Goal: Use online tool/utility: Utilize a website feature to perform a specific function

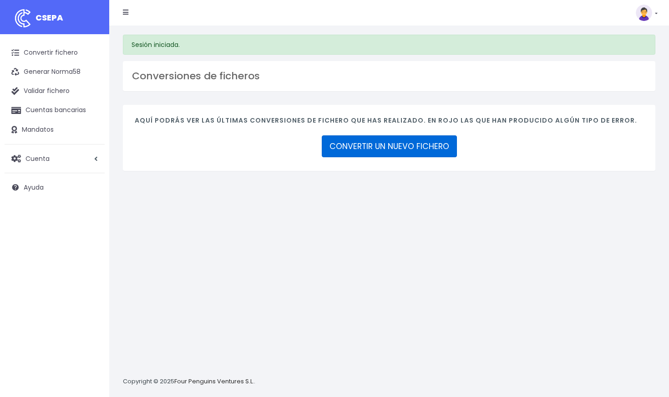
click at [411, 146] on link "CONVERTIR UN NUEVO FICHERO" at bounding box center [389, 146] width 135 height 22
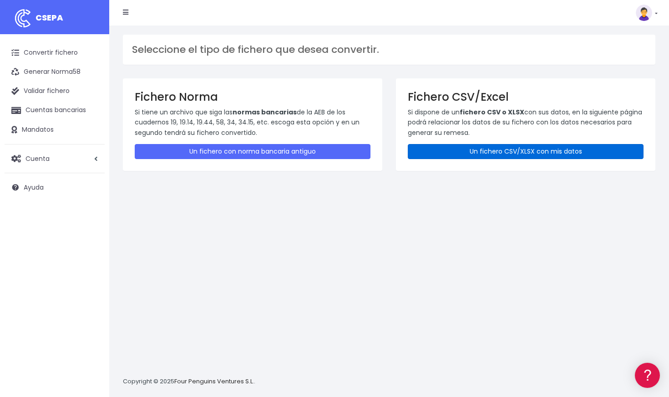
click at [465, 147] on link "Un fichero CSV/XLSX con mis datos" at bounding box center [526, 151] width 236 height 15
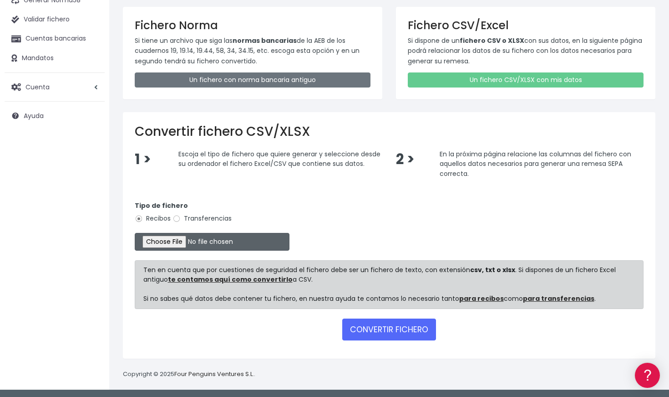
scroll to position [71, 0]
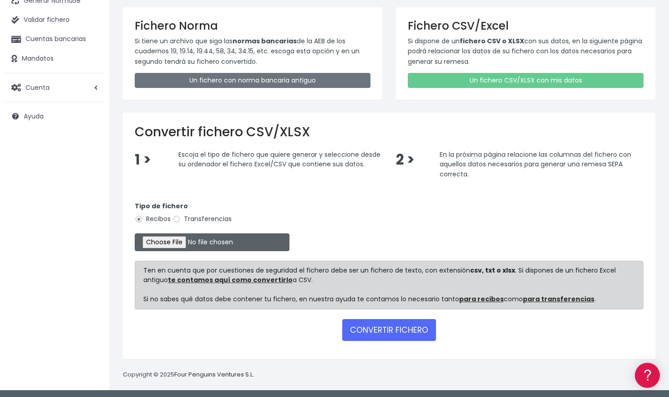
click at [194, 243] on input "file" at bounding box center [212, 242] width 155 height 18
type input "C:\fakepath\Remesa [DATE] BBVA.csv"
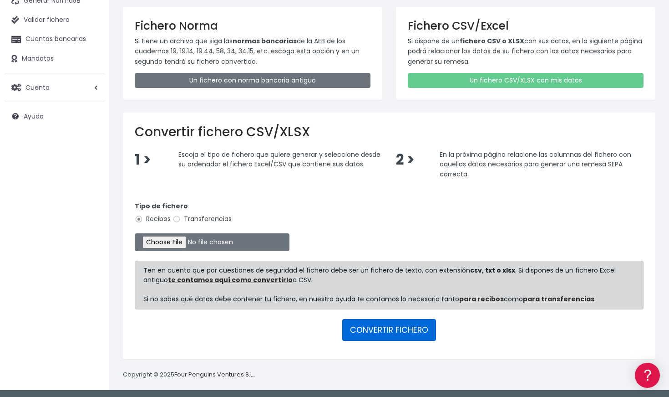
click at [376, 331] on button "CONVERTIR FICHERO" at bounding box center [389, 330] width 94 height 22
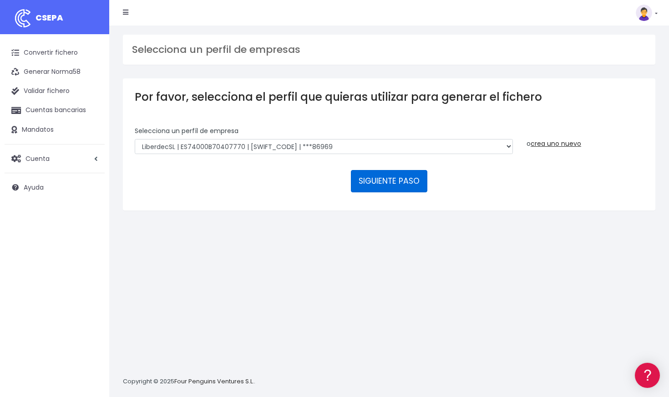
click at [406, 178] on button "SIGUIENTE PASO" at bounding box center [389, 181] width 76 height 22
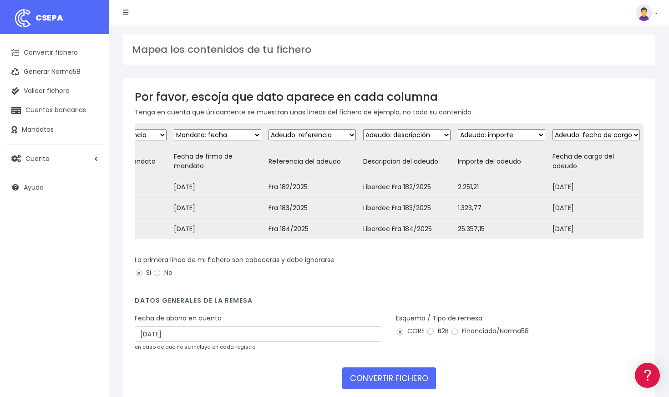
scroll to position [0, 588]
click at [454, 332] on input "Financiada/Norma58" at bounding box center [455, 331] width 8 height 8
radio input "true"
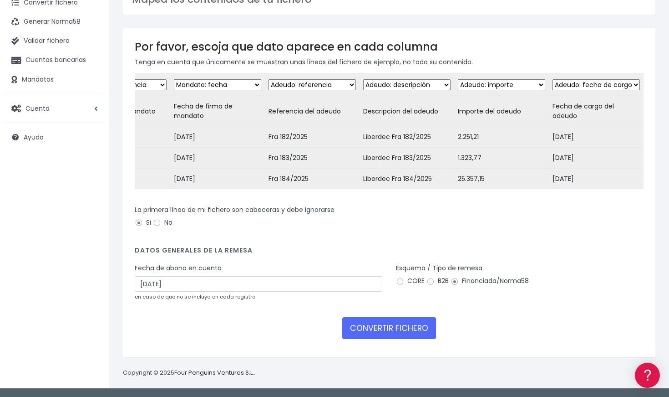
scroll to position [51, 0]
click at [402, 331] on button "CONVERTIR FICHERO" at bounding box center [389, 328] width 94 height 22
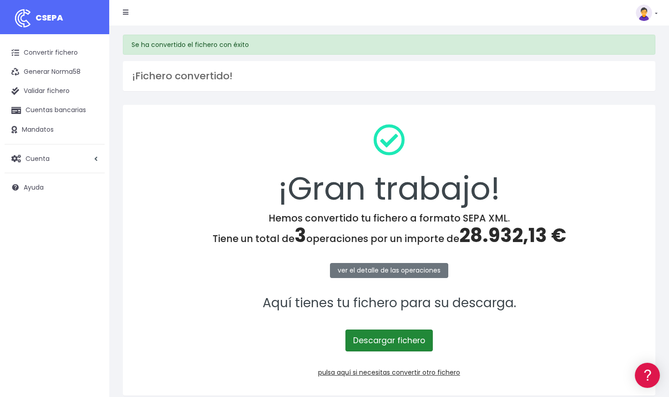
click at [381, 342] on link "Descargar fichero" at bounding box center [389, 340] width 87 height 22
